Goal: Information Seeking & Learning: Learn about a topic

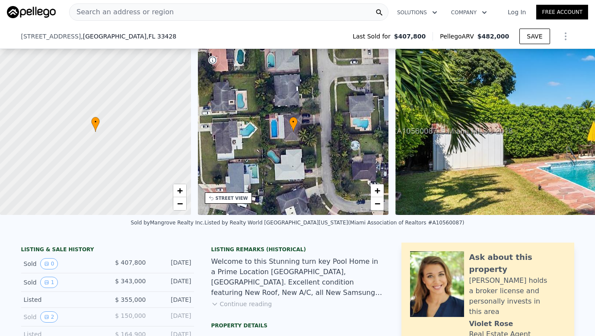
scroll to position [60, 0]
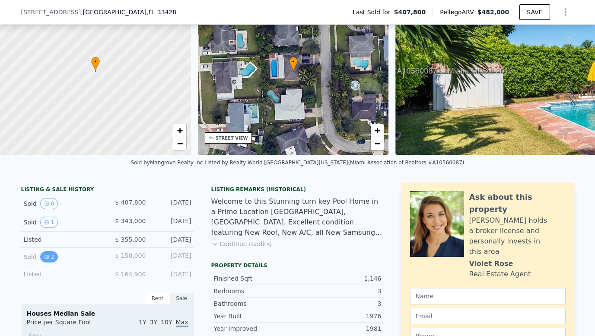
click at [49, 257] on button "2" at bounding box center [49, 256] width 18 height 11
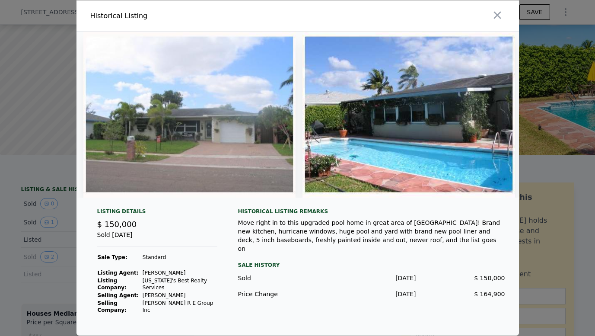
scroll to position [0, 10]
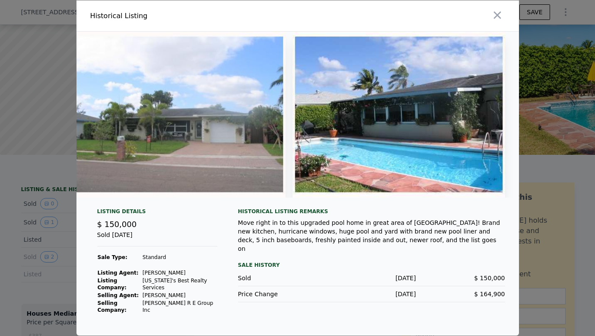
click at [556, 107] on div at bounding box center [297, 168] width 595 height 336
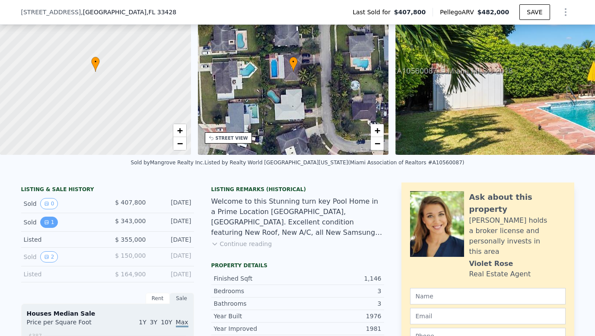
click at [42, 219] on button "1" at bounding box center [49, 221] width 18 height 11
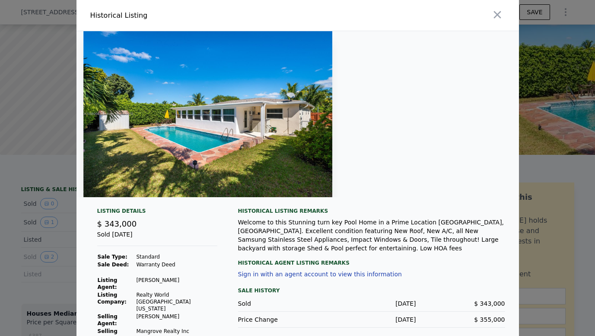
click at [29, 165] on div at bounding box center [297, 168] width 595 height 336
